Goal: Transaction & Acquisition: Book appointment/travel/reservation

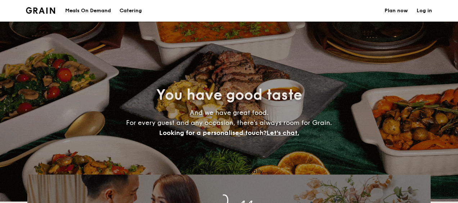
select select
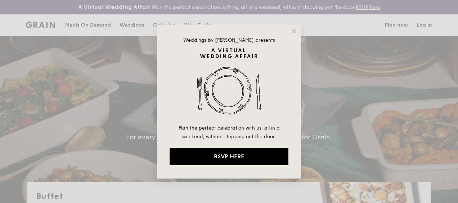
drag, startPoint x: 295, startPoint y: 28, endPoint x: 294, endPoint y: 39, distance: 10.6
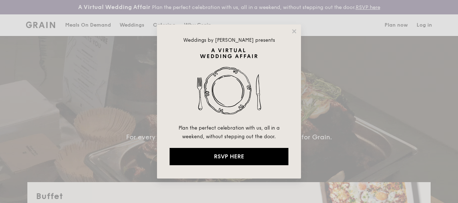
click at [295, 28] on icon at bounding box center [294, 31] width 6 height 6
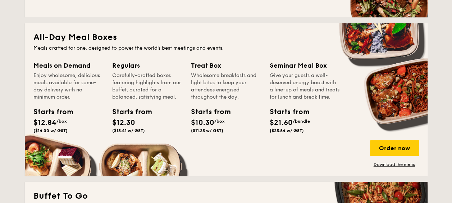
scroll to position [180, 0]
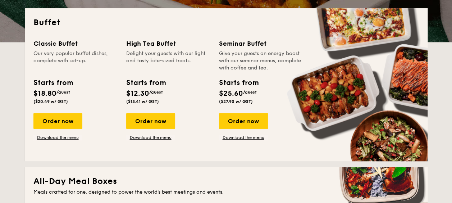
drag, startPoint x: 249, startPoint y: 117, endPoint x: 302, endPoint y: 138, distance: 57.2
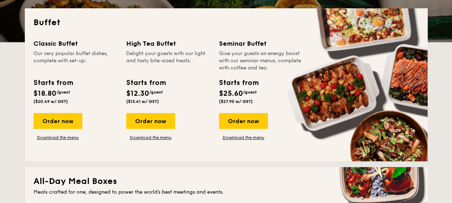
click at [248, 117] on div "Order now" at bounding box center [243, 121] width 49 height 16
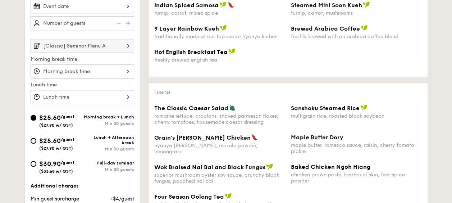
scroll to position [180, 0]
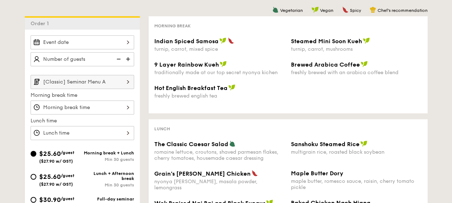
click at [112, 42] on div at bounding box center [83, 42] width 104 height 14
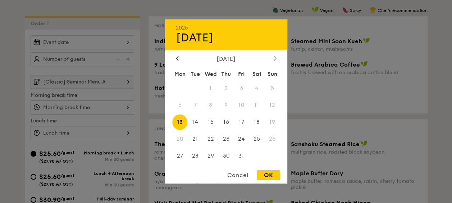
click at [274, 56] on icon at bounding box center [275, 58] width 3 height 5
click at [212, 102] on span "5" at bounding box center [210, 104] width 15 height 15
drag, startPoint x: 279, startPoint y: 174, endPoint x: 273, endPoint y: 173, distance: 6.6
click at [279, 174] on div "OK" at bounding box center [268, 175] width 23 height 10
type input "[DATE]"
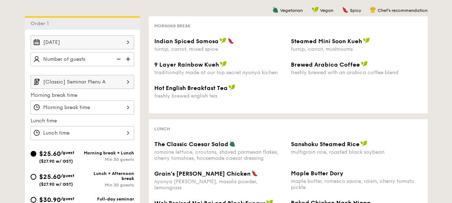
click at [130, 57] on img at bounding box center [128, 59] width 11 height 14
type input "45 guests"
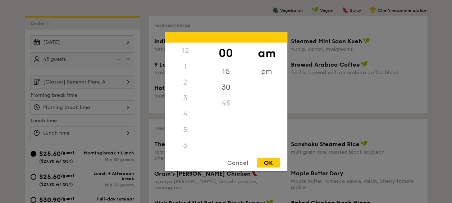
click at [119, 106] on div "12 1 2 3 4 5 6 7 8 9 10 11 00 15 30 45 am pm Cancel OK" at bounding box center [83, 107] width 104 height 14
click at [271, 164] on div "OK" at bounding box center [268, 163] width 23 height 10
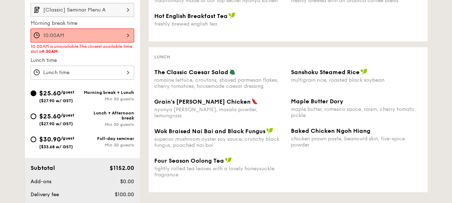
scroll to position [216, 0]
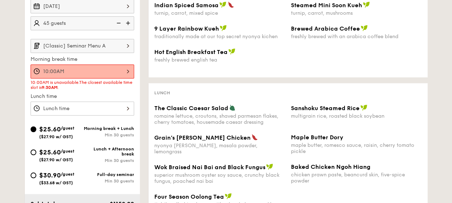
click at [126, 66] on div "10:00AM" at bounding box center [83, 71] width 104 height 14
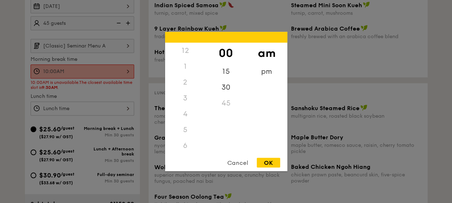
scroll to position [79, 0]
click at [185, 99] on div "8" at bounding box center [185, 100] width 41 height 21
click at [227, 90] on div "30" at bounding box center [226, 90] width 41 height 21
click at [272, 163] on div "OK" at bounding box center [268, 163] width 23 height 10
type input "8:30AM"
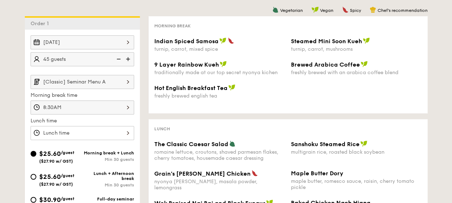
scroll to position [216, 0]
